Goal: Task Accomplishment & Management: Use online tool/utility

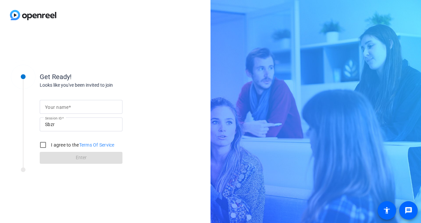
click at [66, 109] on mat-label "Your name" at bounding box center [57, 107] width 24 height 5
click at [66, 109] on input "Your name" at bounding box center [81, 107] width 72 height 8
type input "[PERSON_NAME]"
click at [43, 147] on input "I agree to the Terms Of Service" at bounding box center [42, 144] width 13 height 13
checkbox input "true"
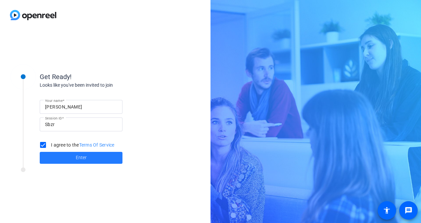
click at [113, 156] on span at bounding box center [81, 158] width 83 height 16
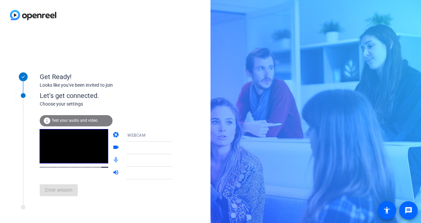
click at [89, 119] on span "Test your audio and video" at bounding box center [75, 120] width 46 height 5
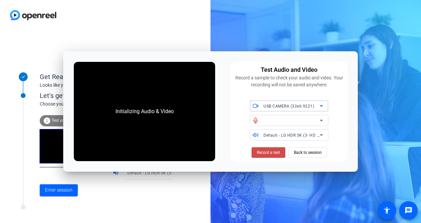
click at [258, 149] on span at bounding box center [269, 153] width 34 height 16
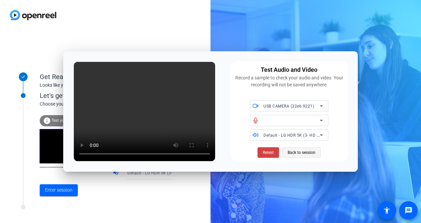
click at [306, 154] on span "Back to session" at bounding box center [302, 152] width 28 height 13
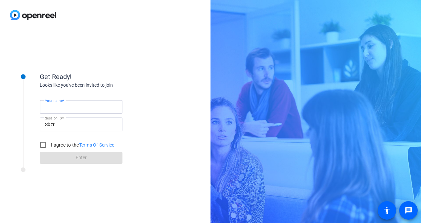
click at [97, 104] on input "Your name" at bounding box center [81, 107] width 72 height 8
type input "[PERSON_NAME]"
click at [46, 147] on input "I agree to the Terms Of Service" at bounding box center [42, 144] width 13 height 13
checkbox input "true"
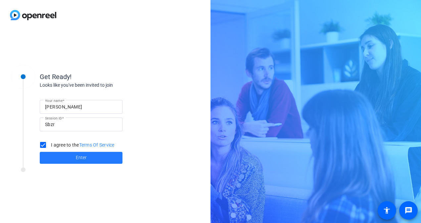
click at [62, 155] on span at bounding box center [81, 158] width 83 height 16
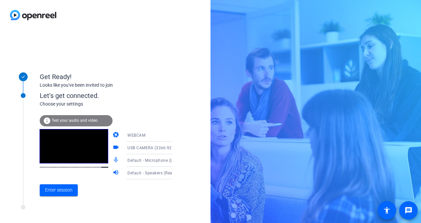
click at [88, 121] on span "Test your audio and video" at bounding box center [75, 120] width 46 height 5
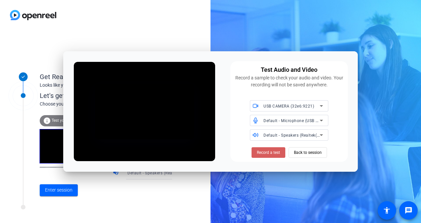
click at [270, 154] on span "Record a test" at bounding box center [268, 153] width 23 height 6
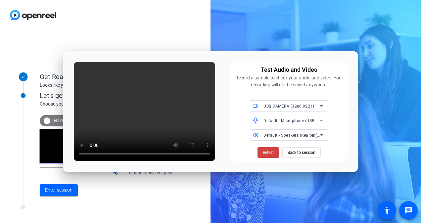
click at [384, 110] on div "Get Ready! Looks like you've been invited to join Let's get connected. Choose y…" at bounding box center [210, 111] width 421 height 223
click at [295, 156] on span "Back to session" at bounding box center [302, 152] width 28 height 13
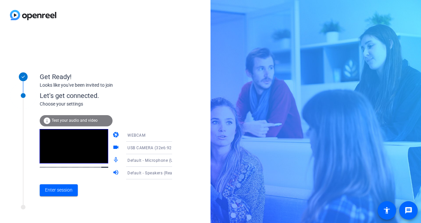
click at [96, 122] on span "Test your audio and video" at bounding box center [75, 120] width 46 height 5
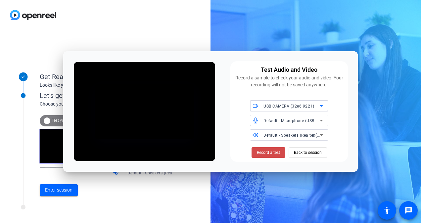
click at [262, 152] on span "Record a test" at bounding box center [268, 153] width 23 height 6
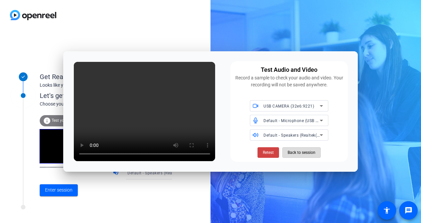
click at [307, 153] on span "Back to session" at bounding box center [302, 152] width 28 height 13
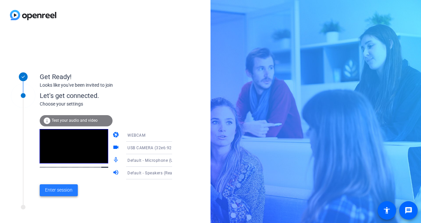
click at [68, 191] on span "Enter session" at bounding box center [58, 190] width 27 height 7
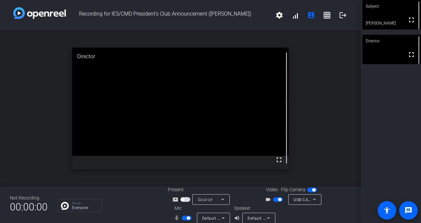
click at [299, 66] on div "open_in_new Director fullscreen" at bounding box center [180, 108] width 361 height 156
click at [294, 132] on div "open_in_new Director fullscreen" at bounding box center [180, 108] width 361 height 156
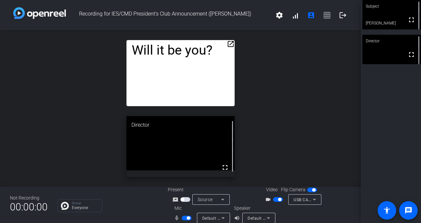
click at [207, 55] on div "Hi team, Big news for our commercial teams! We’re pleased to announce that Serv…" at bounding box center [181, 73] width 108 height 66
